Goal: Use online tool/utility: Utilize a website feature to perform a specific function

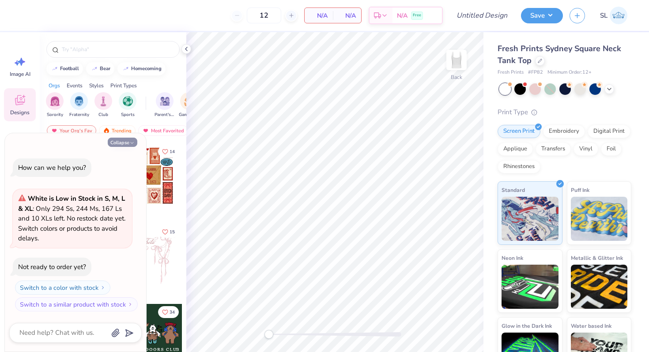
click at [123, 142] on button "Collapse" at bounding box center [123, 142] width 30 height 9
type textarea "x"
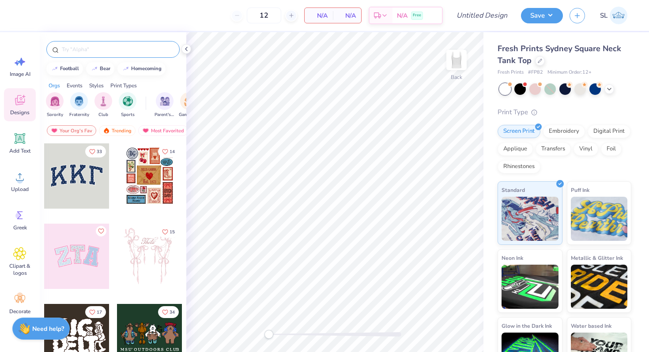
click at [121, 54] on div at bounding box center [112, 49] width 133 height 17
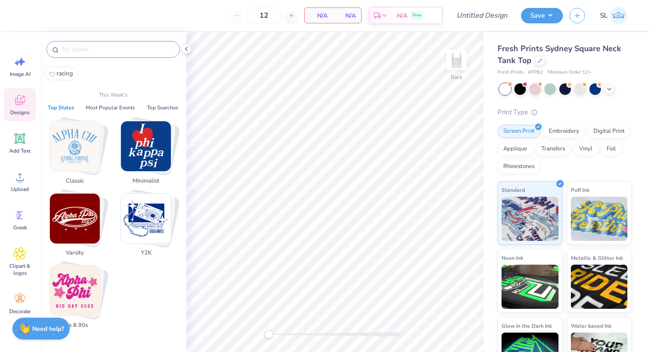
click at [120, 52] on input "text" at bounding box center [117, 49] width 113 height 9
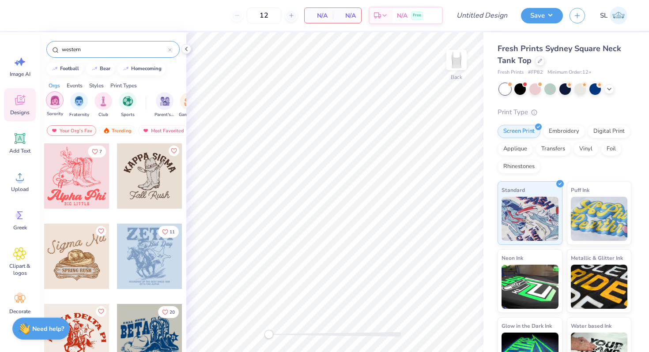
type input "western"
click at [56, 99] on img "filter for Sorority" at bounding box center [55, 100] width 10 height 10
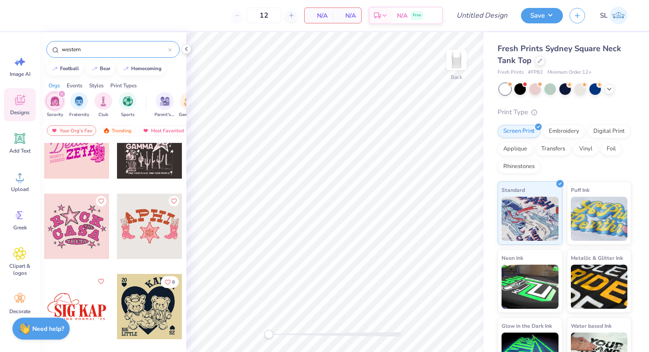
scroll to position [509, 0]
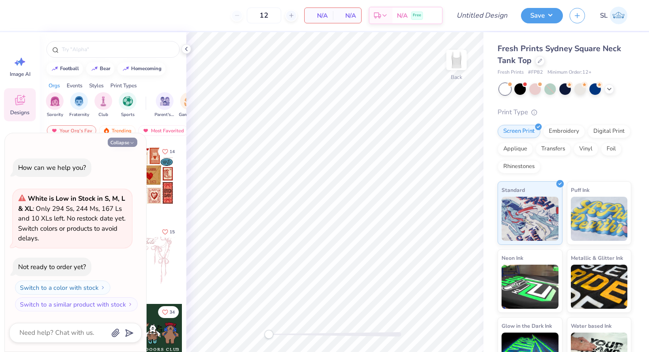
click at [124, 138] on button "Collapse" at bounding box center [123, 142] width 30 height 9
type textarea "x"
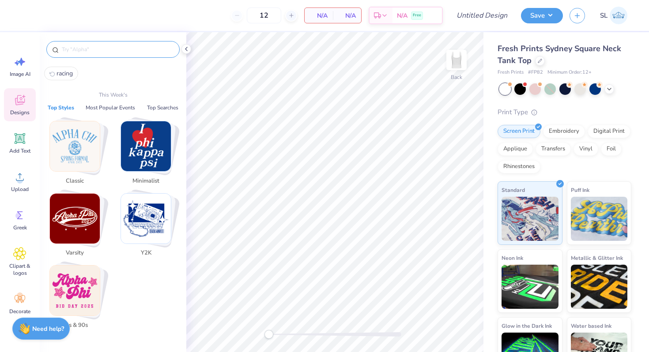
click at [91, 52] on input "text" at bounding box center [117, 49] width 113 height 9
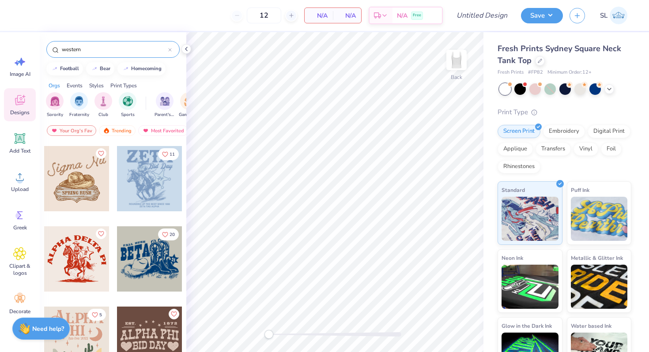
scroll to position [78, 0]
type input "western"
click at [185, 49] on polyline at bounding box center [186, 49] width 2 height 4
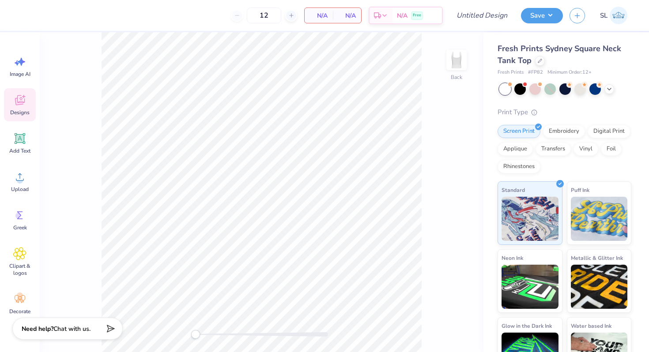
click at [22, 104] on icon at bounding box center [20, 100] width 10 height 10
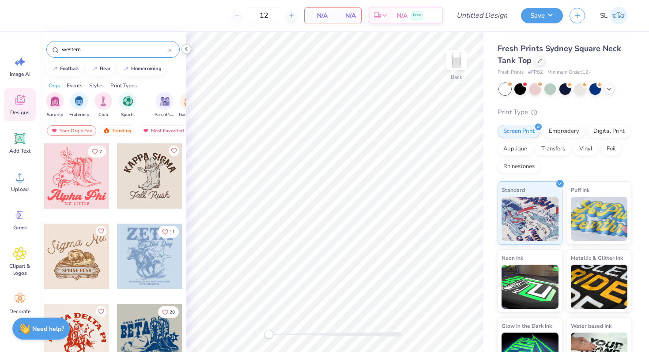
click at [186, 49] on icon at bounding box center [186, 48] width 7 height 7
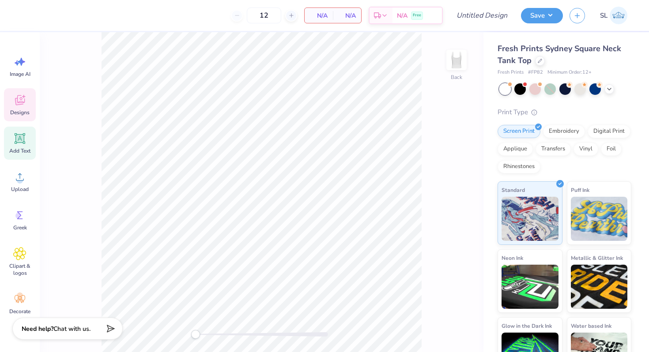
click at [16, 136] on icon at bounding box center [20, 139] width 8 height 8
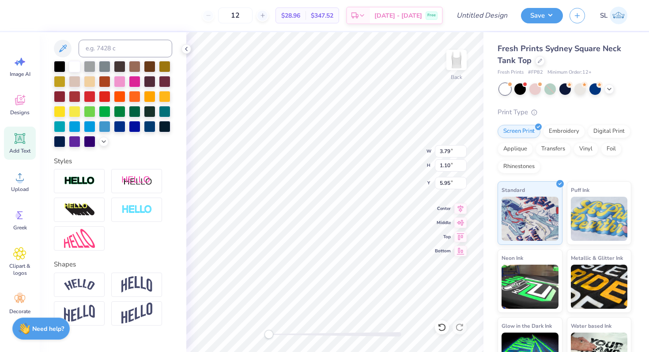
scroll to position [191, 0]
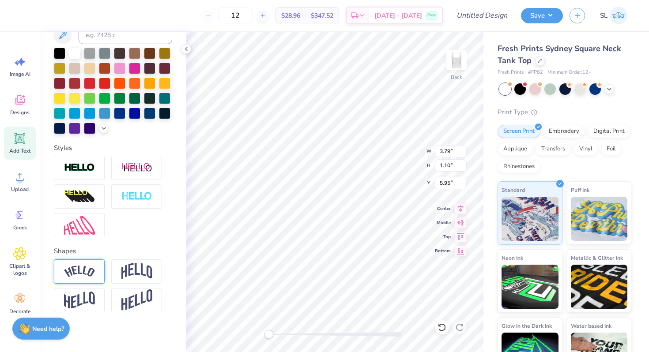
click at [89, 271] on img at bounding box center [79, 272] width 31 height 12
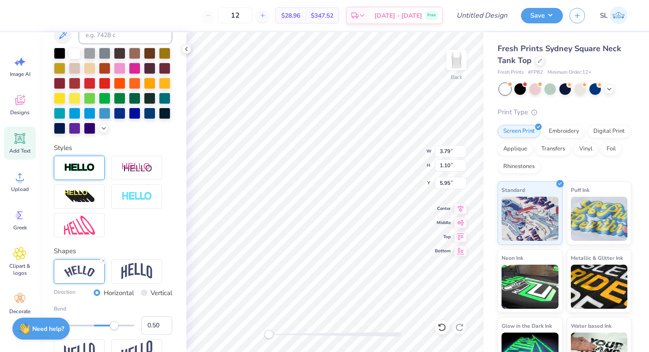
click at [92, 169] on img at bounding box center [79, 168] width 31 height 10
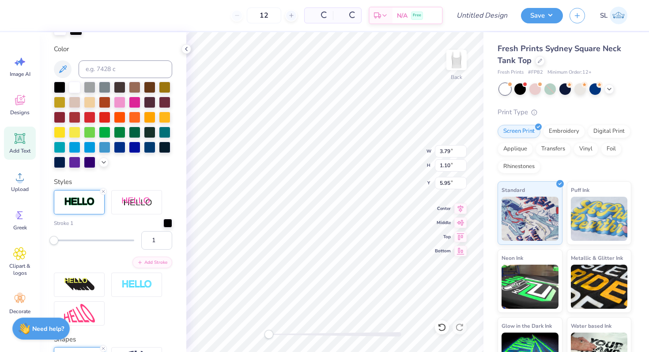
scroll to position [225, 0]
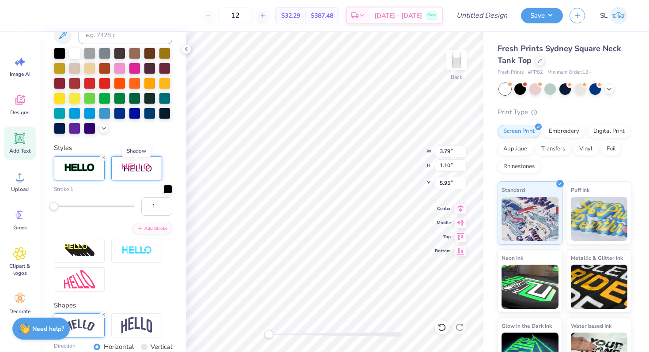
click at [142, 162] on div at bounding box center [136, 168] width 51 height 24
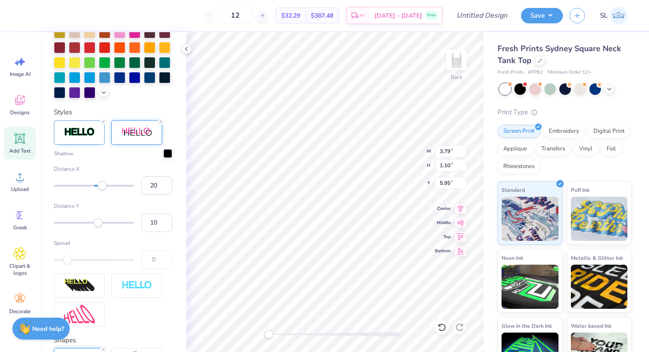
scroll to position [275, 0]
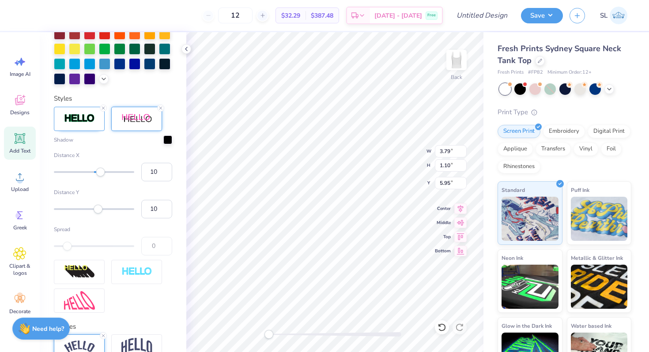
type input "9"
click at [98, 173] on div "Accessibility label" at bounding box center [97, 172] width 9 height 9
type input "1"
click at [94, 207] on div "Accessibility label" at bounding box center [94, 209] width 9 height 9
type input "4"
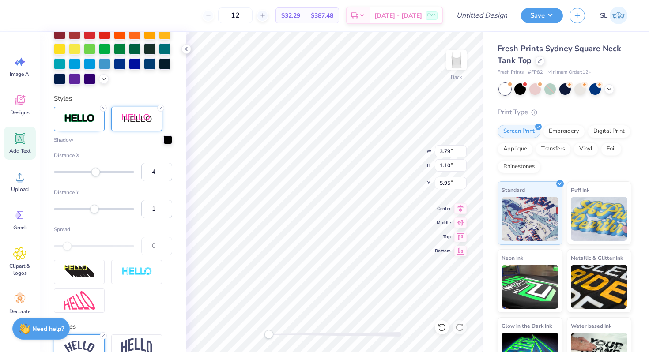
click at [96, 173] on div "Accessibility label" at bounding box center [95, 172] width 9 height 9
click at [25, 187] on span "Upload" at bounding box center [20, 189] width 18 height 7
click at [17, 256] on icon at bounding box center [20, 254] width 12 height 12
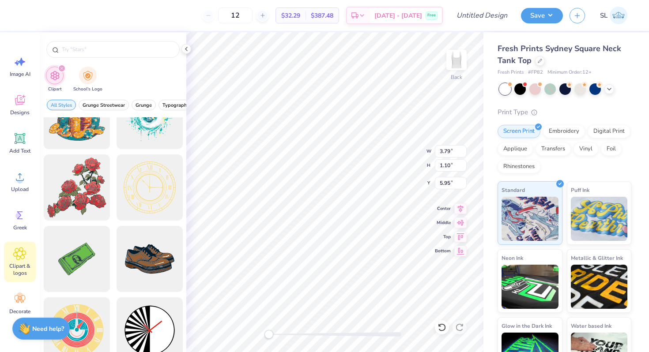
scroll to position [0, 0]
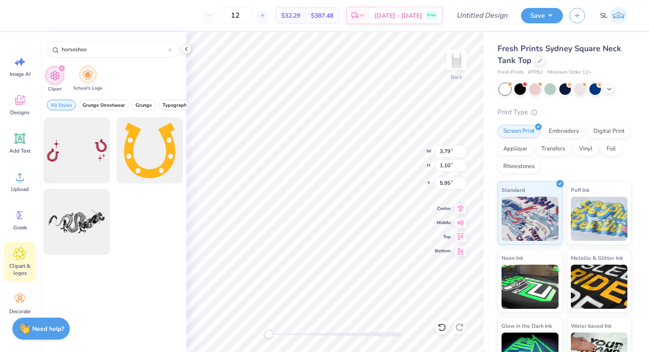
type input "horseshoe"
click at [86, 75] on img "filter for School's Logo" at bounding box center [88, 75] width 10 height 10
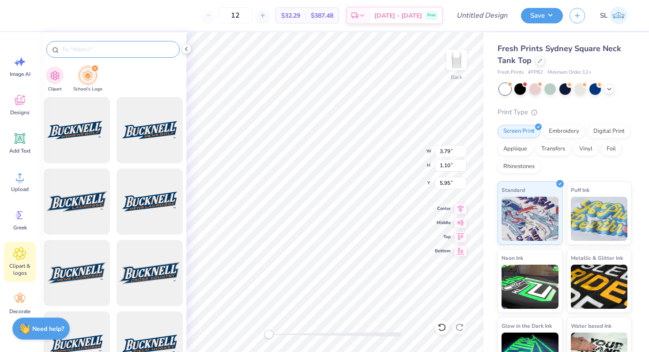
click at [108, 47] on input "text" at bounding box center [117, 49] width 113 height 9
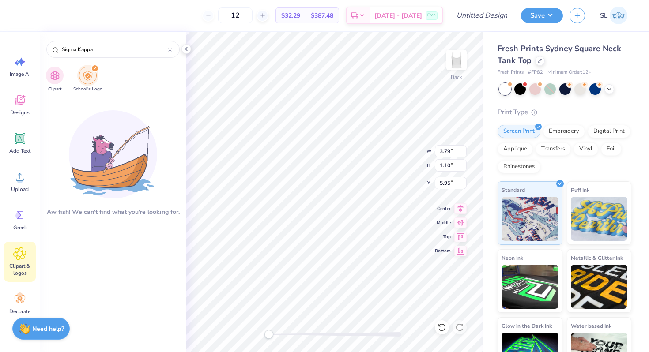
type input "Sigma Kappa"
click at [94, 68] on icon "filter for School's Logo" at bounding box center [95, 68] width 3 height 3
click at [93, 67] on div "filter for School's Logo" at bounding box center [95, 68] width 8 height 8
click at [21, 98] on icon at bounding box center [19, 100] width 13 height 13
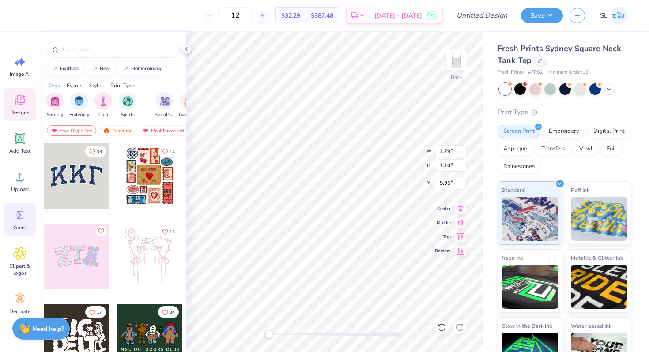
click at [17, 214] on circle at bounding box center [18, 216] width 6 height 6
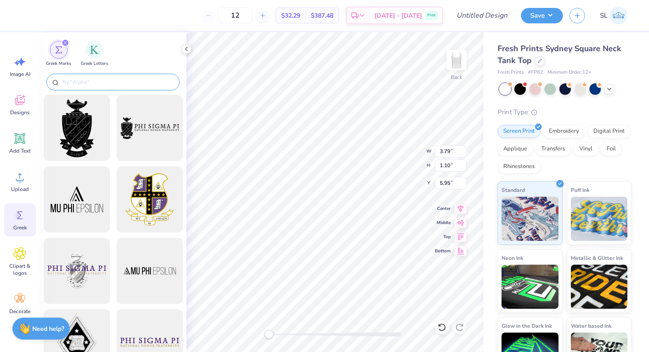
click at [116, 82] on input "text" at bounding box center [117, 82] width 113 height 9
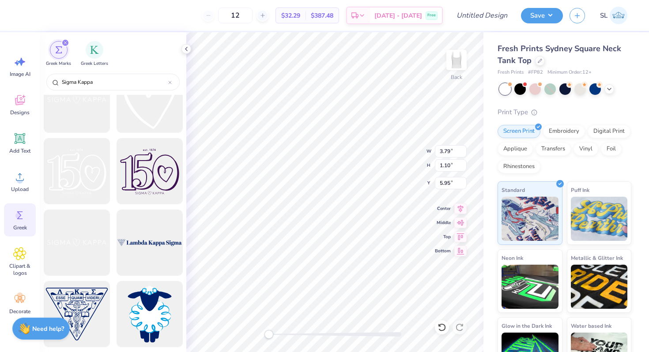
scroll to position [457, 0]
type input "Sigma Kappa"
click at [79, 258] on div at bounding box center [76, 243] width 73 height 73
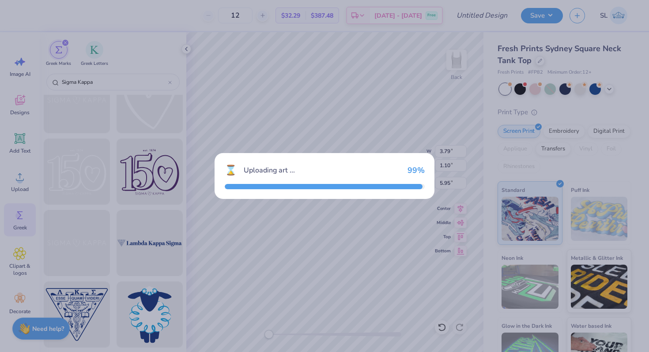
type input "7.03"
type input "0.93"
type input "3.00"
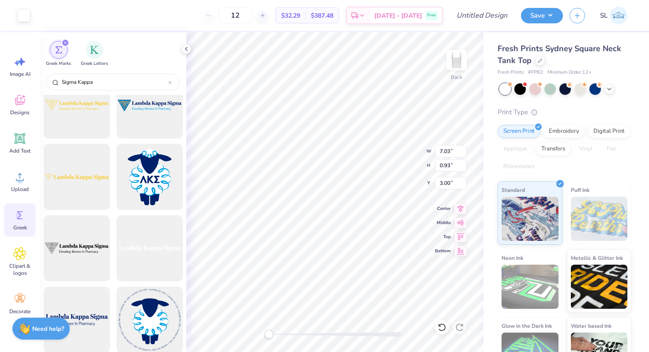
scroll to position [813, 0]
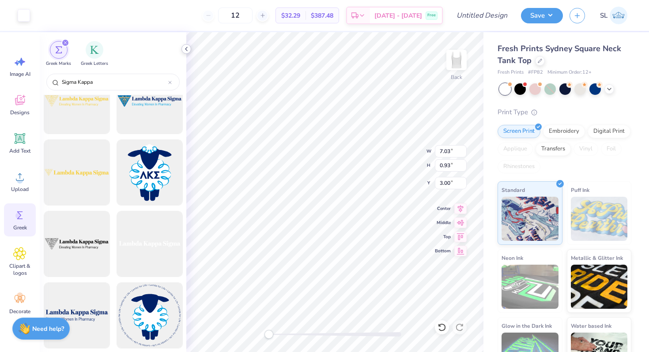
click at [182, 47] on div at bounding box center [186, 49] width 10 height 10
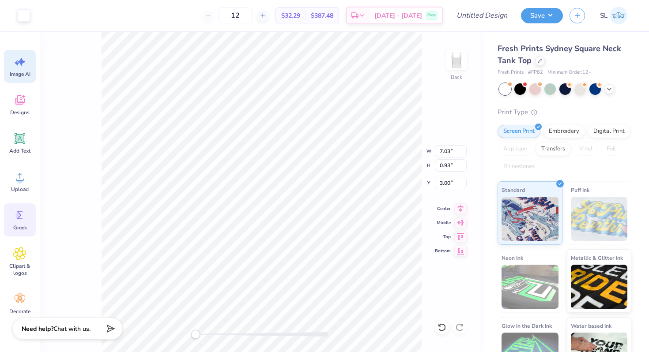
click at [17, 67] on icon at bounding box center [19, 61] width 13 height 13
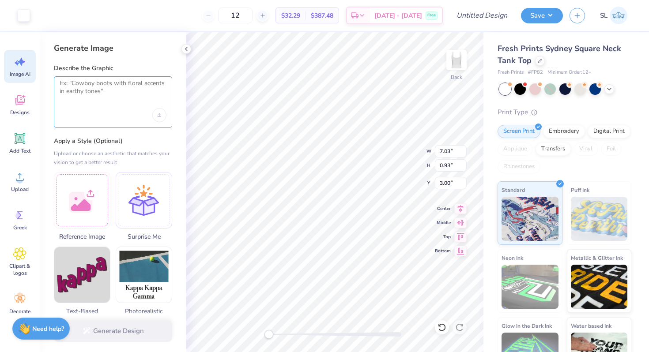
click at [101, 92] on textarea at bounding box center [113, 90] width 107 height 22
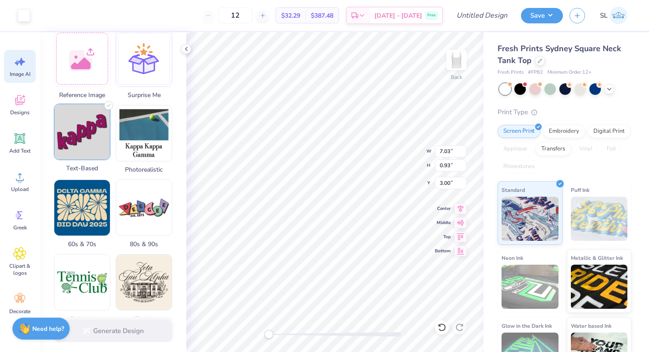
scroll to position [143, 0]
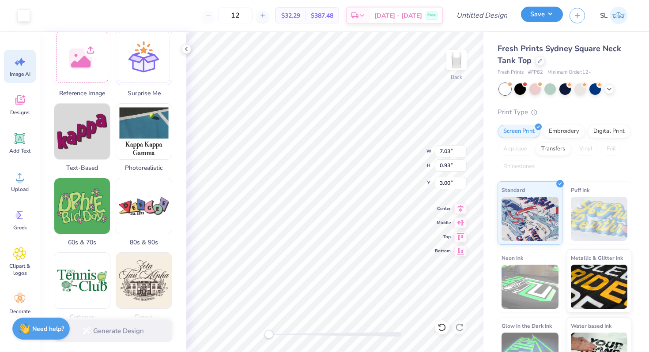
click at [551, 21] on button "Save" at bounding box center [542, 14] width 42 height 15
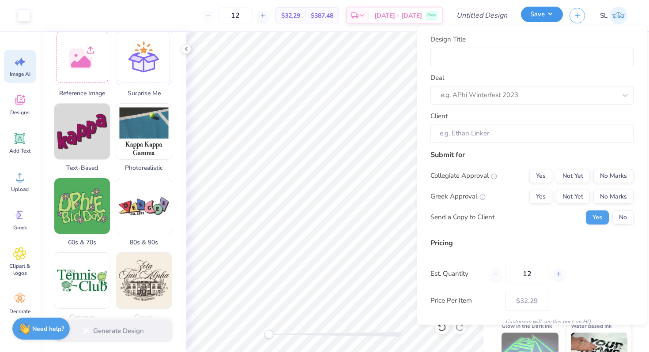
click at [550, 17] on button "Save" at bounding box center [542, 14] width 42 height 15
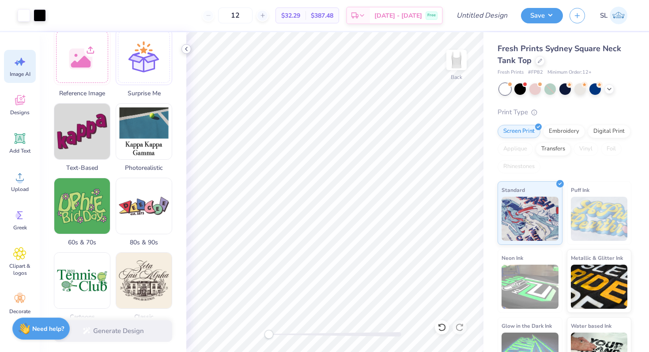
click at [186, 50] on polyline at bounding box center [186, 49] width 2 height 4
